Goal: Find specific page/section: Find specific page/section

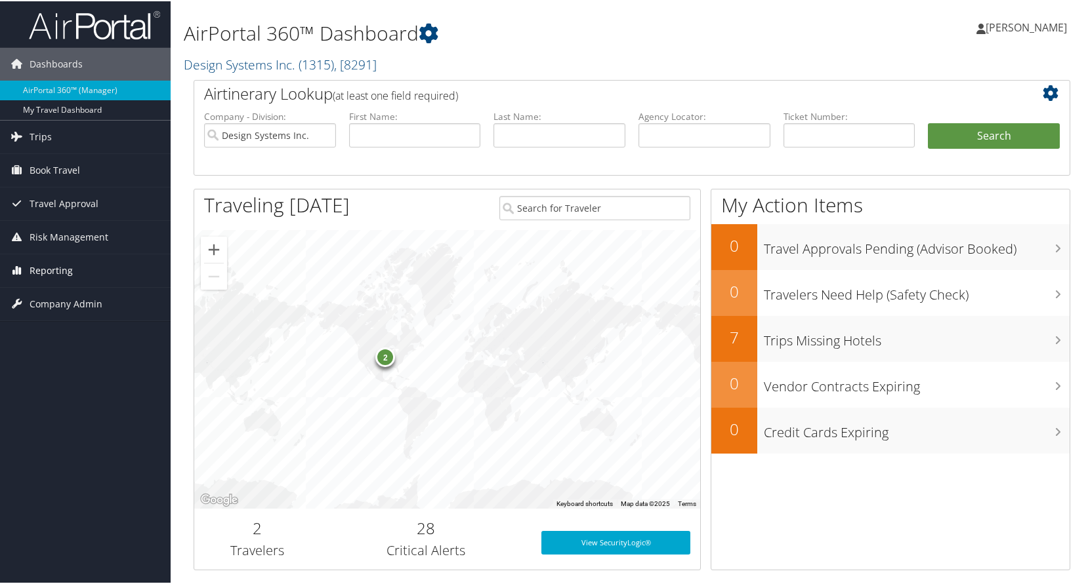
click at [51, 270] on span "Reporting" at bounding box center [51, 269] width 43 height 33
click at [53, 293] on link "Unused Tickets" at bounding box center [85, 296] width 171 height 20
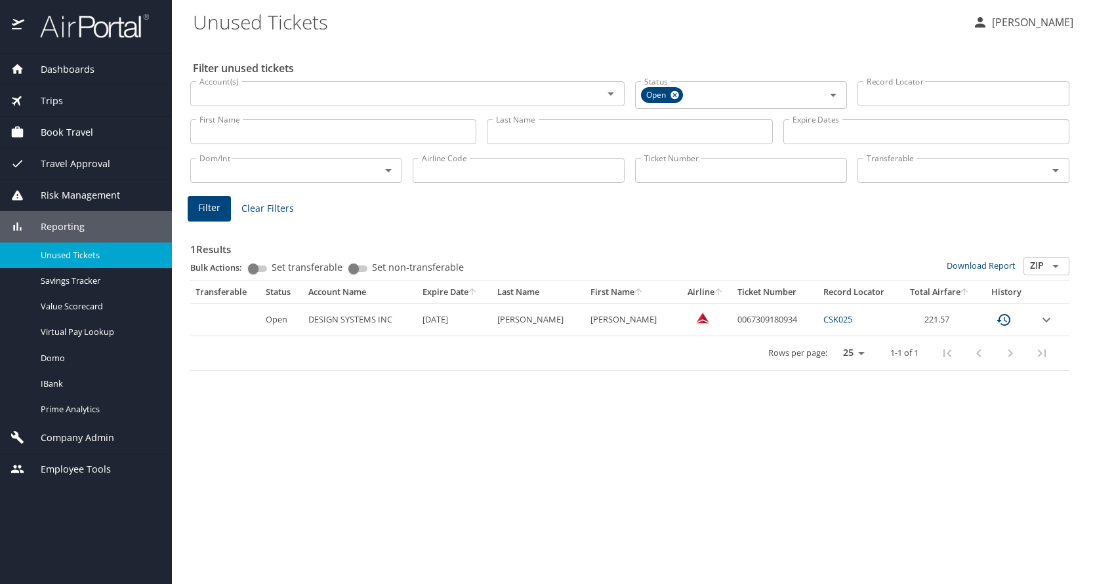
drag, startPoint x: 438, startPoint y: 319, endPoint x: 483, endPoint y: 322, distance: 45.4
click at [483, 322] on td "7/10/2026" at bounding box center [454, 320] width 75 height 32
click at [445, 477] on div "Filter unused tickets Account(s) Account(s) Status Open Status Record Locator R…" at bounding box center [632, 313] width 879 height 542
click at [1044, 325] on icon "expand row" at bounding box center [1046, 320] width 16 height 16
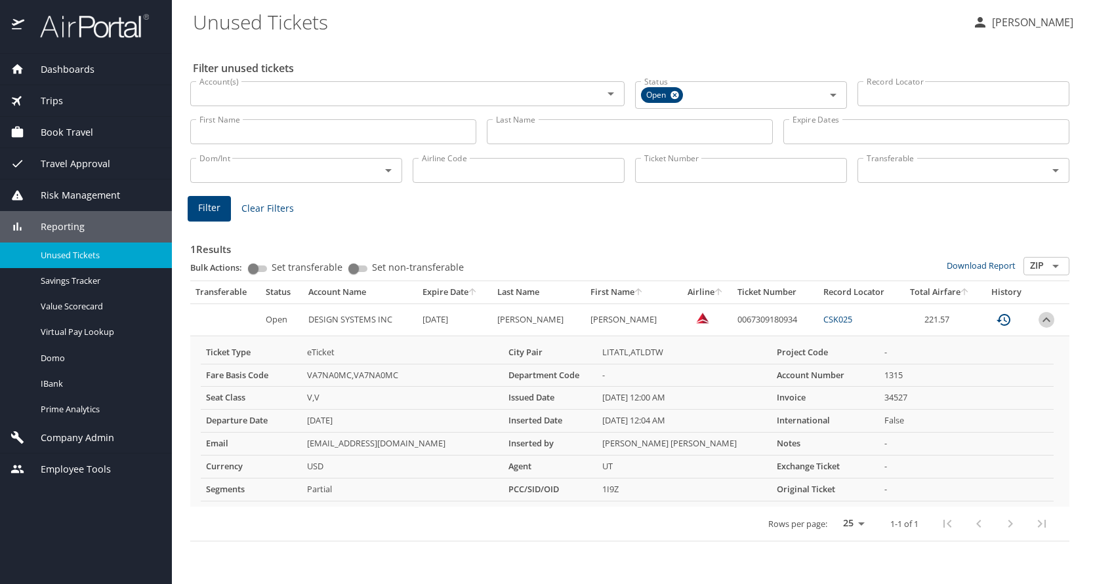
click at [1044, 325] on icon "expand row" at bounding box center [1046, 320] width 16 height 16
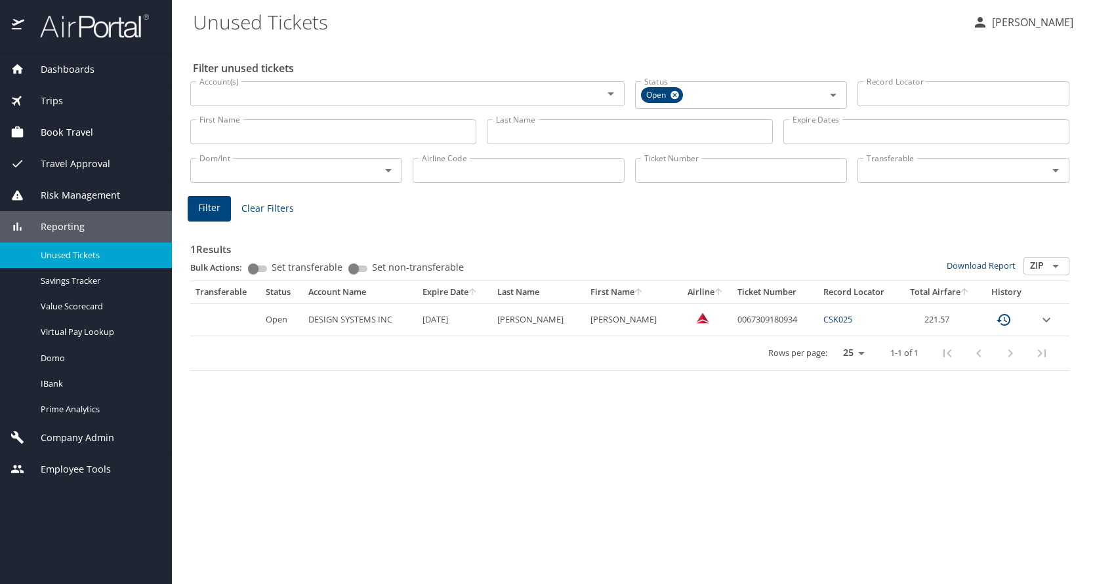
click at [55, 98] on span "Trips" at bounding box center [43, 101] width 39 height 14
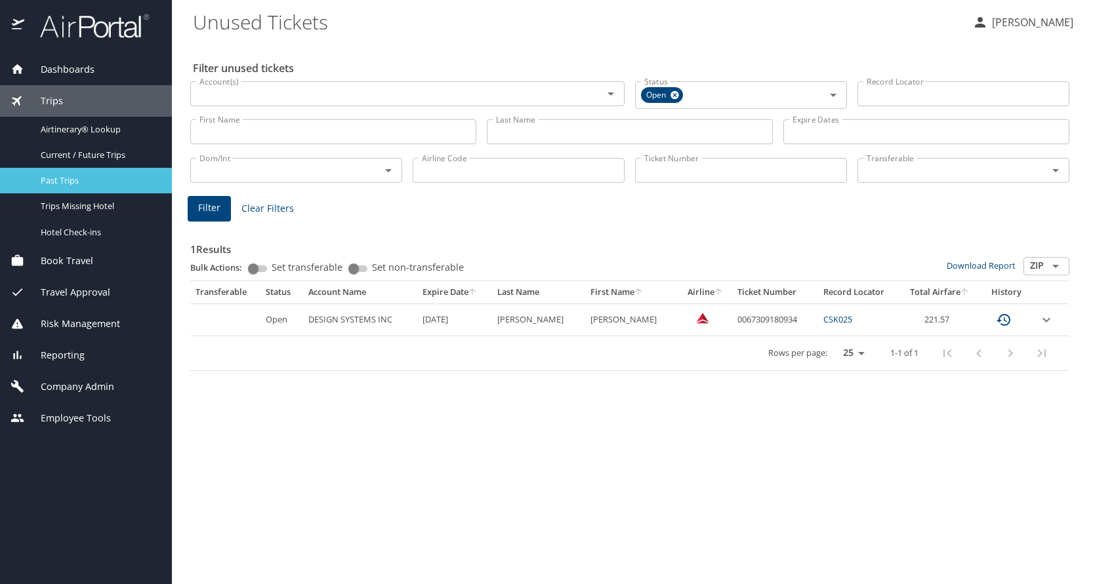
click at [54, 176] on span "Past Trips" at bounding box center [98, 180] width 115 height 12
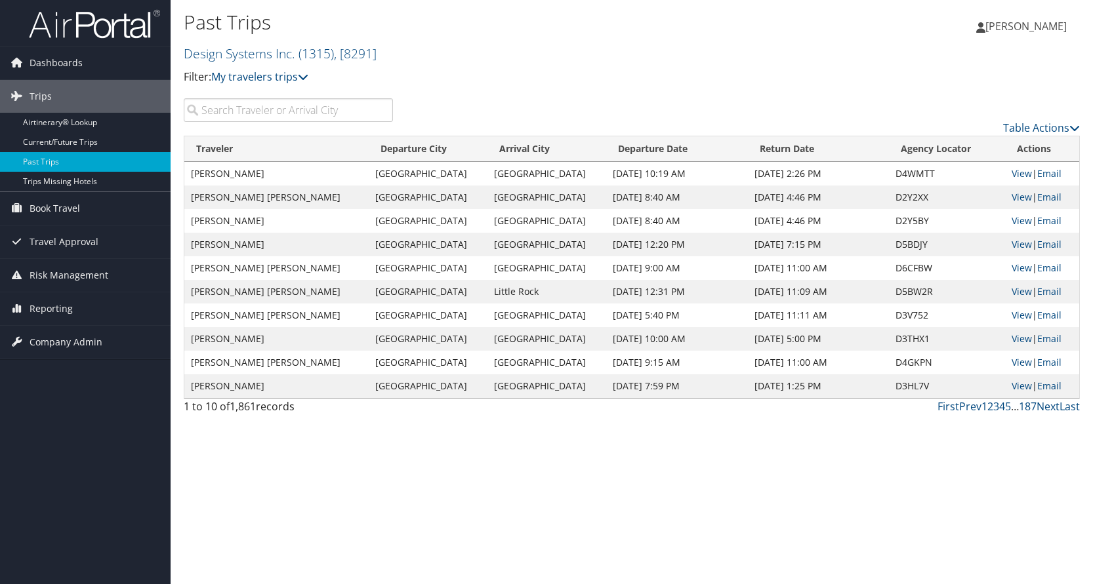
click at [298, 111] on input "search" at bounding box center [288, 110] width 209 height 24
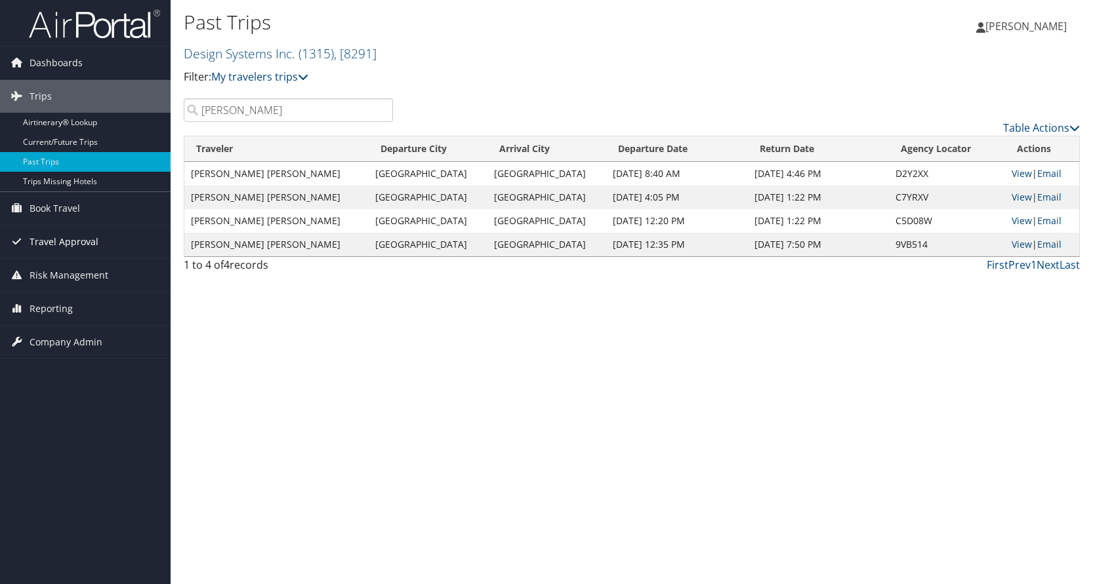
type input "callahan"
